Goal: Task Accomplishment & Management: Complete application form

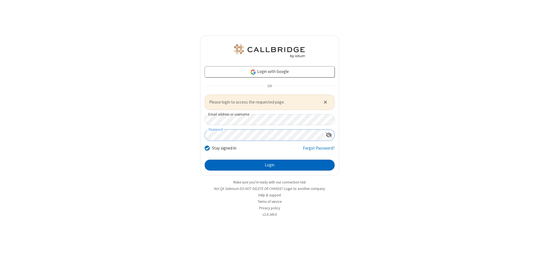
click at [269, 165] on button "Login" at bounding box center [270, 165] width 130 height 11
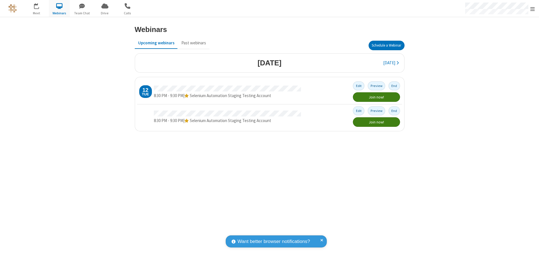
click at [386, 45] on button "Schedule a Webinar" at bounding box center [386, 46] width 36 height 10
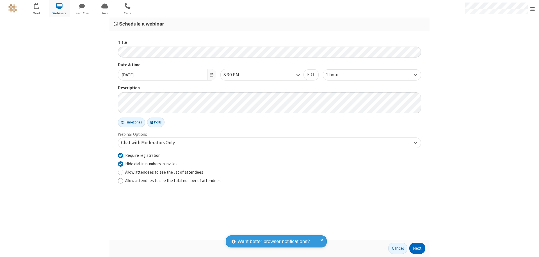
click at [417, 248] on button "Next" at bounding box center [417, 248] width 16 height 11
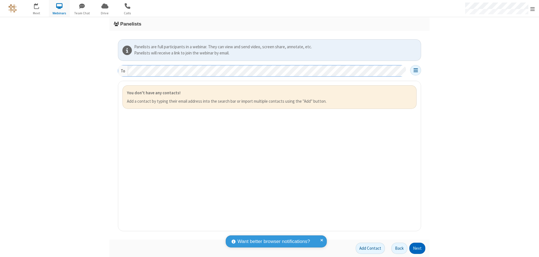
click at [417, 248] on button "Next" at bounding box center [417, 248] width 16 height 11
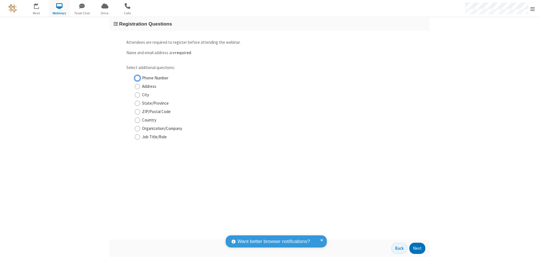
click at [137, 78] on input "Phone Number" at bounding box center [137, 78] width 5 height 6
checkbox input "true"
click at [417, 248] on button "Next" at bounding box center [417, 248] width 16 height 11
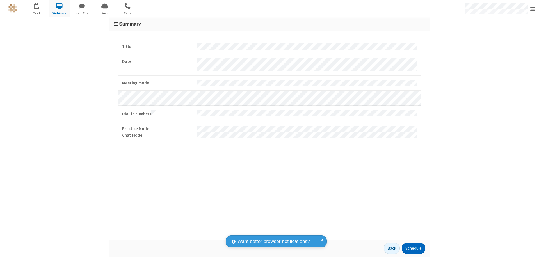
click at [413, 248] on button "Schedule" at bounding box center [414, 248] width 24 height 11
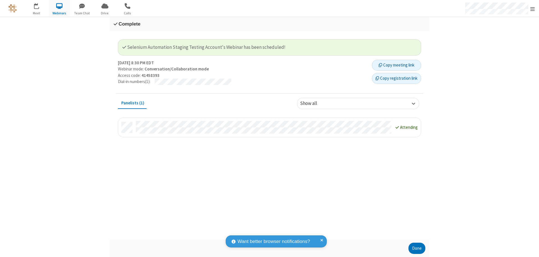
click at [396, 78] on button "Copy registration link" at bounding box center [396, 78] width 49 height 11
click at [417, 248] on button "Done" at bounding box center [416, 248] width 17 height 11
